Goal: Transaction & Acquisition: Purchase product/service

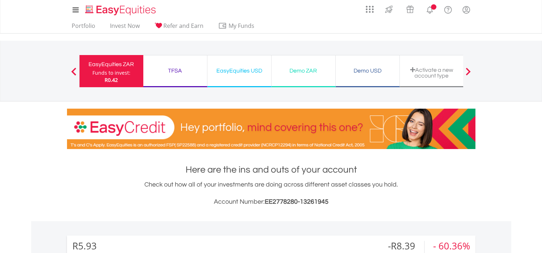
scroll to position [69, 136]
drag, startPoint x: 541, startPoint y: 35, endPoint x: 548, endPoint y: 76, distance: 41.0
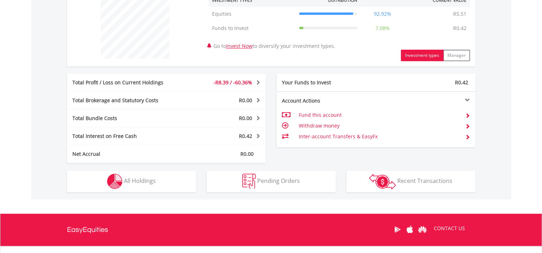
scroll to position [287, 0]
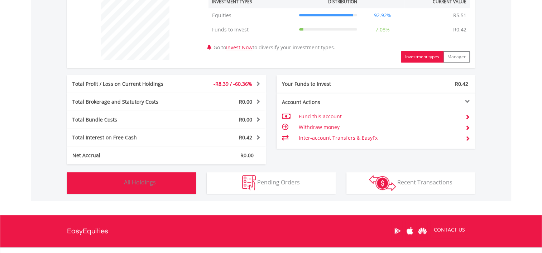
click at [172, 174] on button "Holdings All Holdings" at bounding box center [131, 183] width 129 height 21
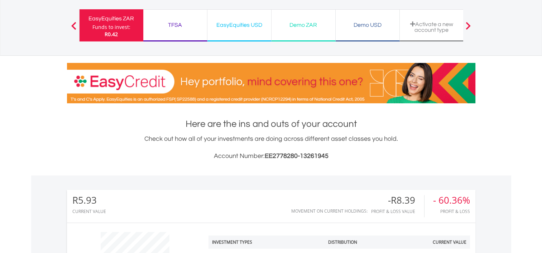
scroll to position [0, 0]
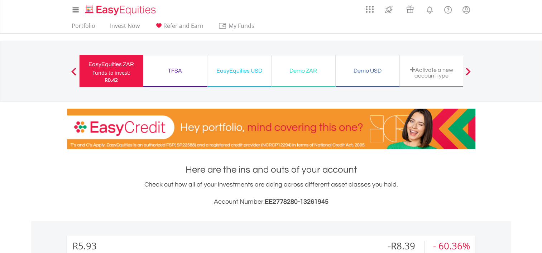
click at [234, 64] on div "EasyEquities USD Funds to invest: R0.42" at bounding box center [239, 71] width 64 height 32
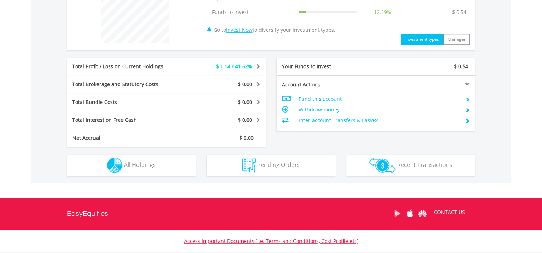
scroll to position [316, 0]
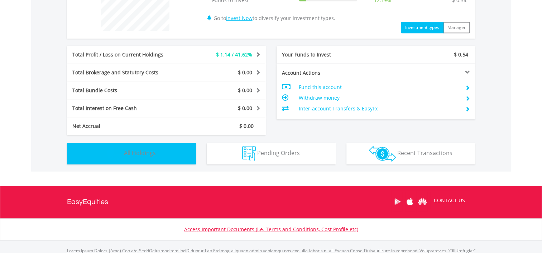
click at [167, 152] on button "Holdings All Holdings" at bounding box center [131, 153] width 129 height 21
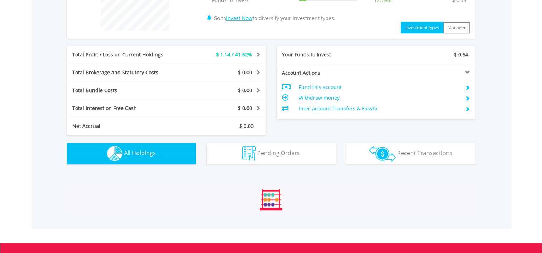
scroll to position [465, 0]
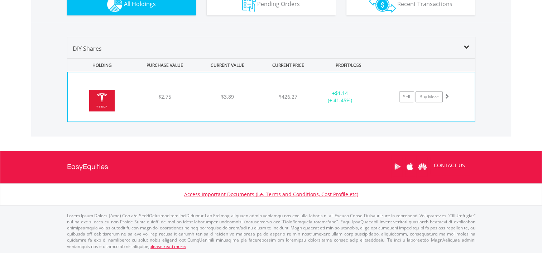
click at [345, 96] on div "+ $1.14 (+ 41.45%)" at bounding box center [340, 97] width 54 height 14
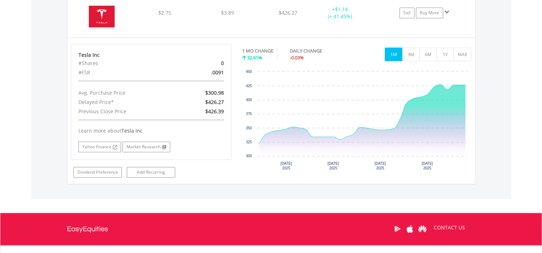
scroll to position [553, 0]
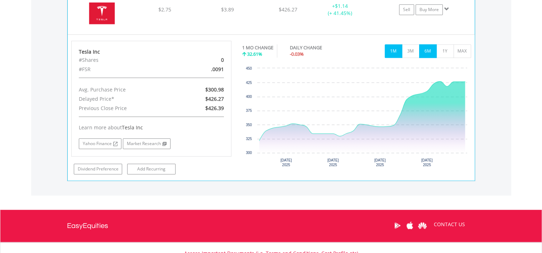
click at [419, 47] on button "6M" at bounding box center [428, 51] width 18 height 14
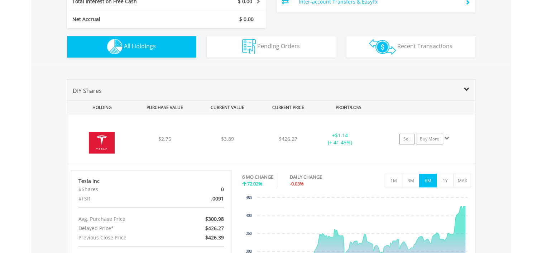
scroll to position [428, 0]
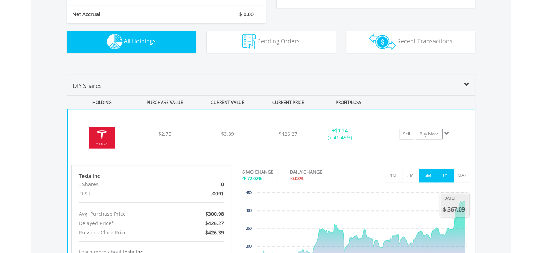
click at [442, 177] on button "1Y" at bounding box center [445, 176] width 18 height 14
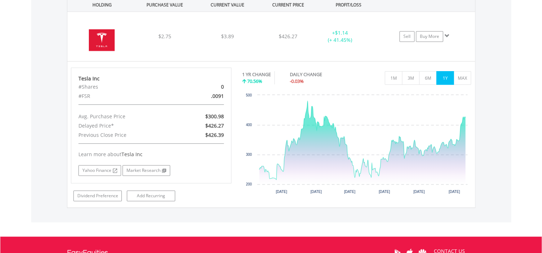
scroll to position [527, 0]
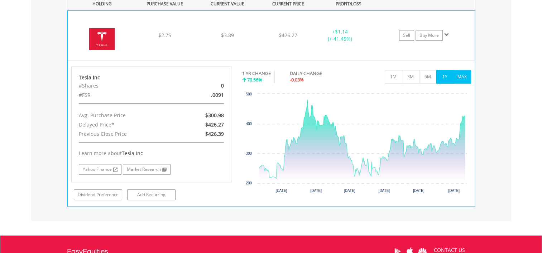
click at [463, 71] on button "MAX" at bounding box center [462, 77] width 18 height 14
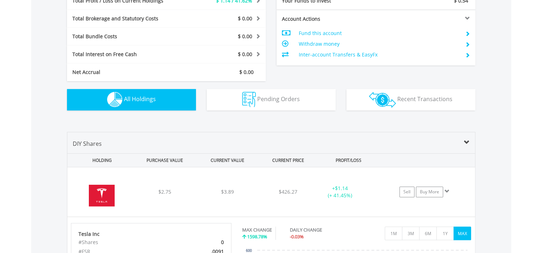
scroll to position [373, 0]
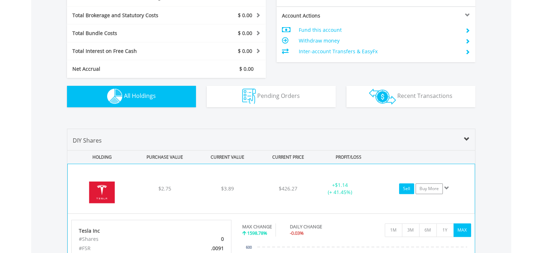
click at [406, 191] on link "Sell" at bounding box center [406, 189] width 15 height 11
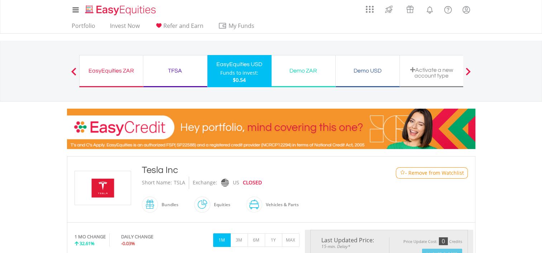
type input "****"
type input "******"
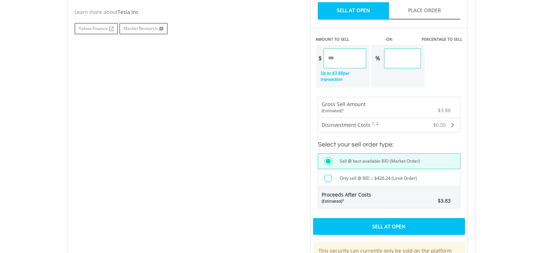
scroll to position [409, 0]
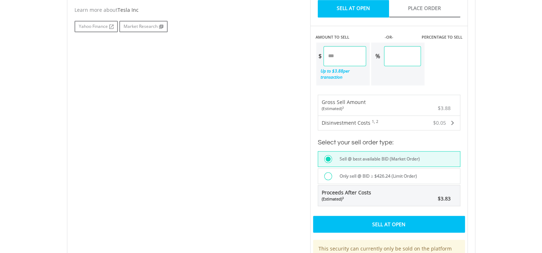
click at [337, 173] on label "Only sell @ BID ≥ $426.24 (Limit Order)" at bounding box center [376, 177] width 82 height 8
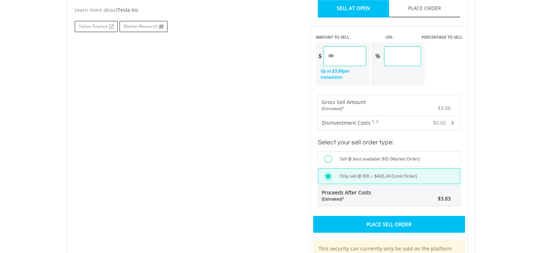
click at [350, 155] on label "Sell @ best available BID (Market Order)" at bounding box center [377, 159] width 84 height 8
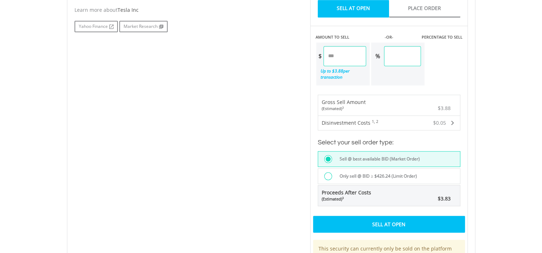
click at [380, 173] on label "Only sell @ BID ≥ $426.24 (Limit Order)" at bounding box center [376, 177] width 82 height 8
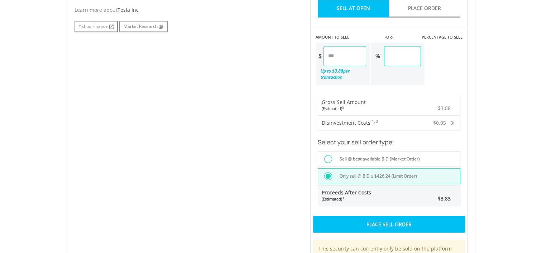
click at [385, 155] on label "Sell @ best available BID (Market Order)" at bounding box center [377, 159] width 84 height 8
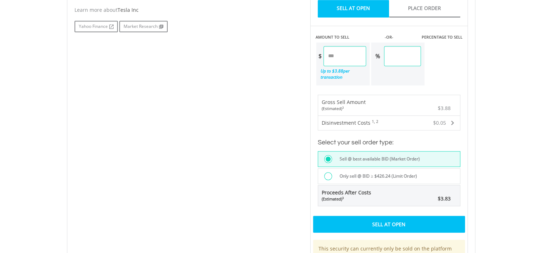
click at [376, 216] on div "Sell At Open" at bounding box center [389, 224] width 152 height 16
